Goal: Find specific page/section: Find specific page/section

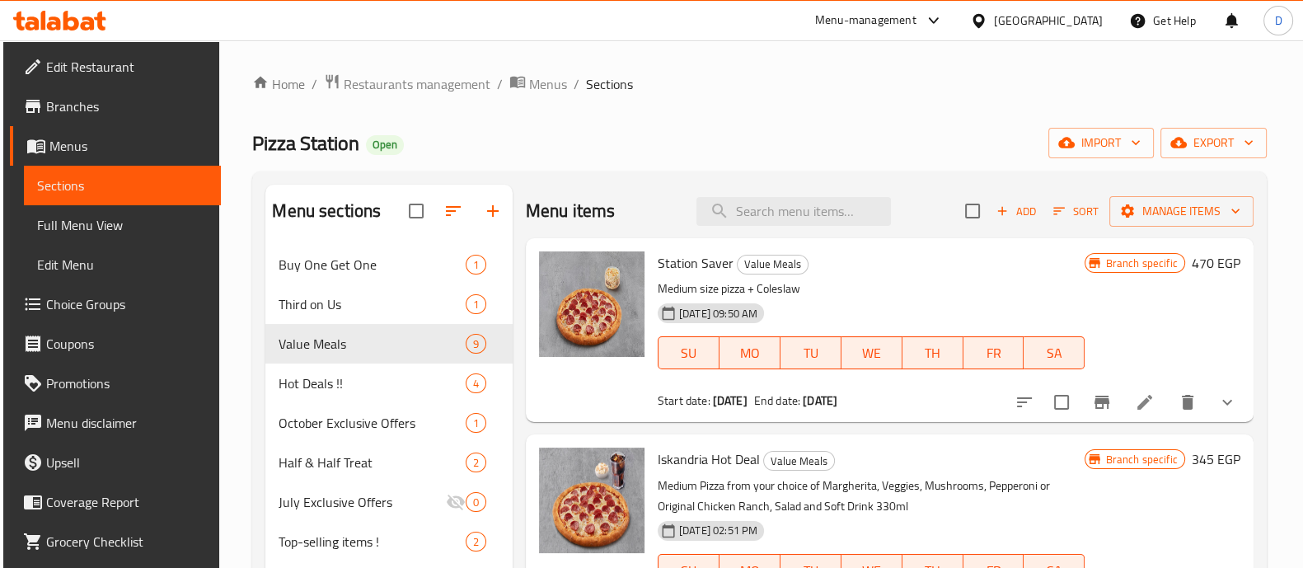
click at [77, 14] on icon at bounding box center [59, 21] width 93 height 20
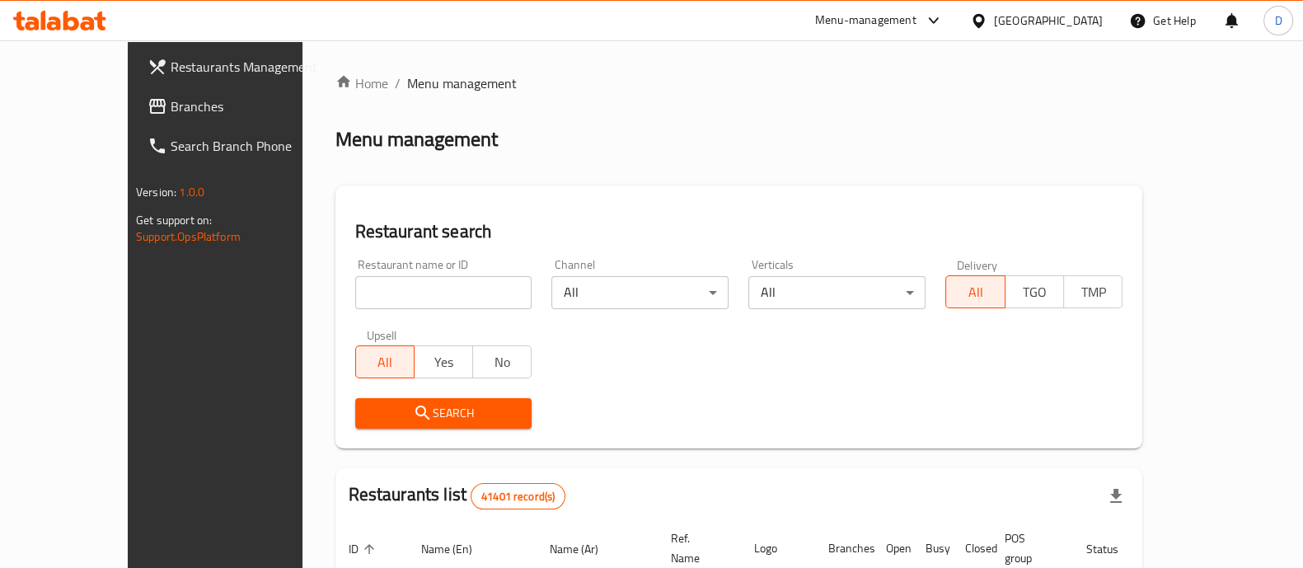
click at [377, 290] on input "search" at bounding box center [443, 292] width 177 height 33
type input "a"
click button "Search" at bounding box center [443, 413] width 177 height 31
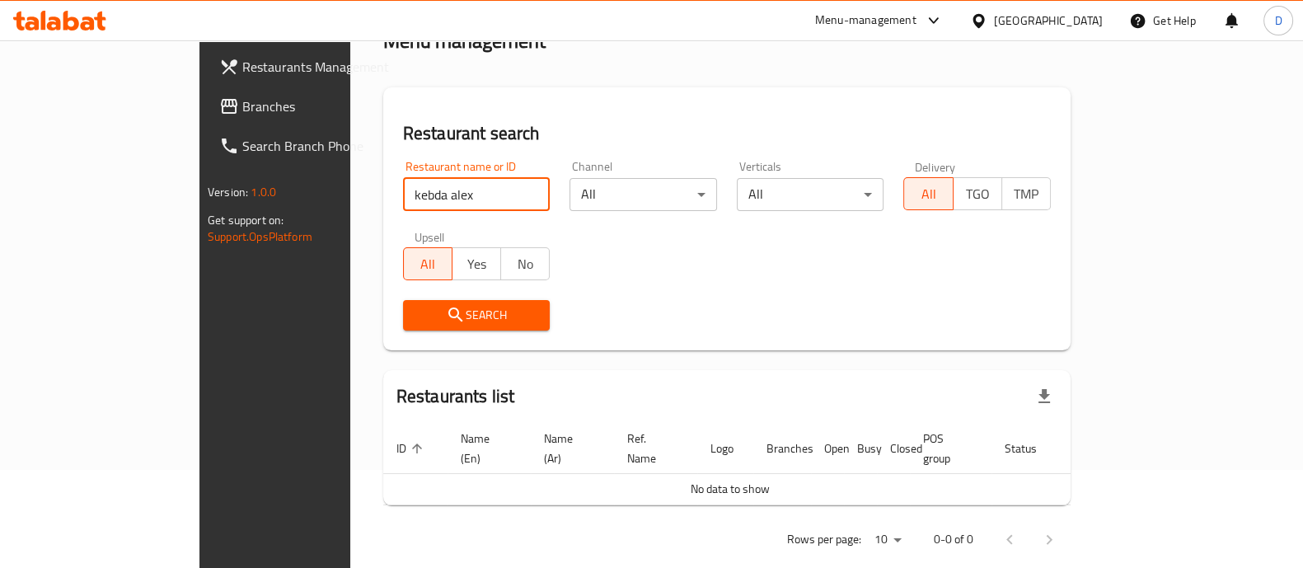
scroll to position [104, 0]
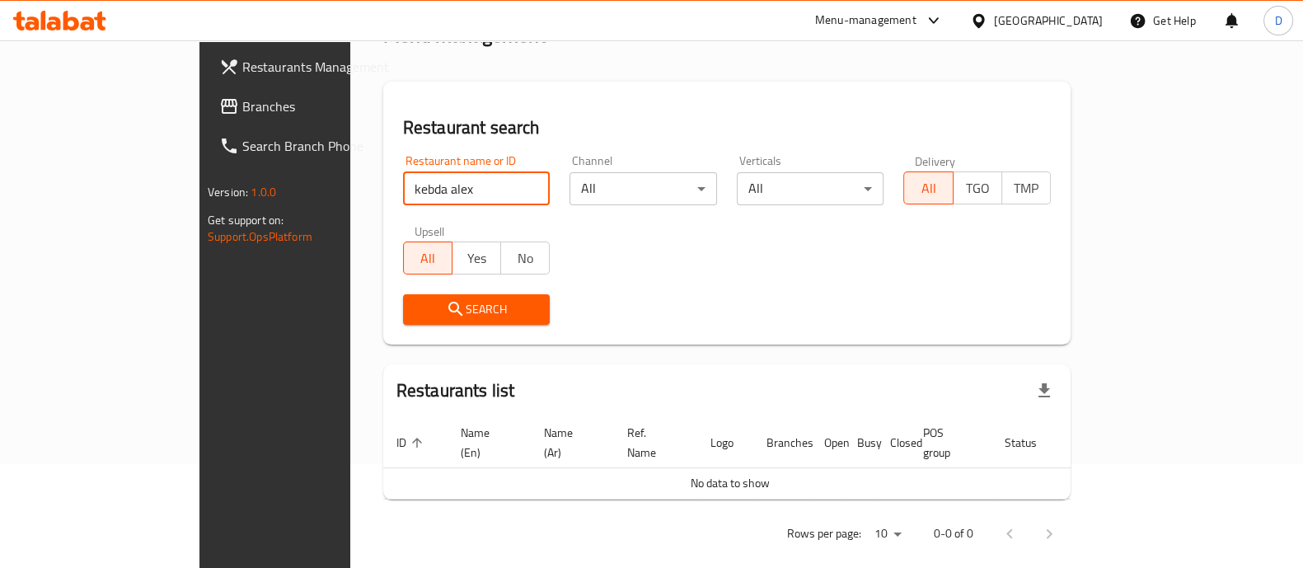
click at [403, 186] on input "kebda alex" at bounding box center [477, 188] width 148 height 33
click button "Search" at bounding box center [477, 309] width 148 height 31
type input "kbda alex"
click button "Search" at bounding box center [477, 309] width 148 height 31
